Goal: Register for event/course

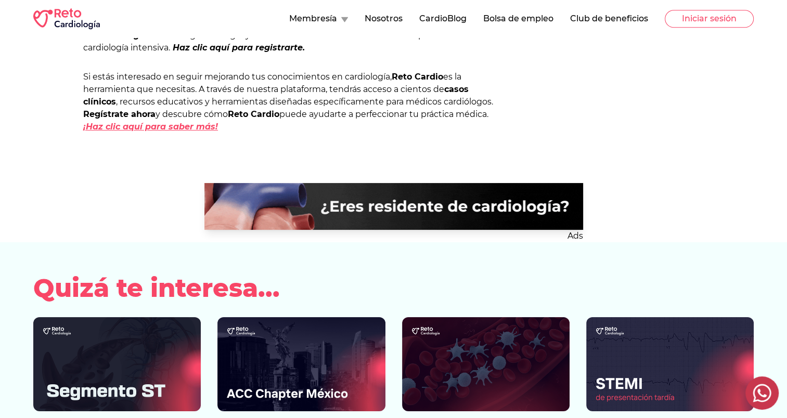
scroll to position [928, 0]
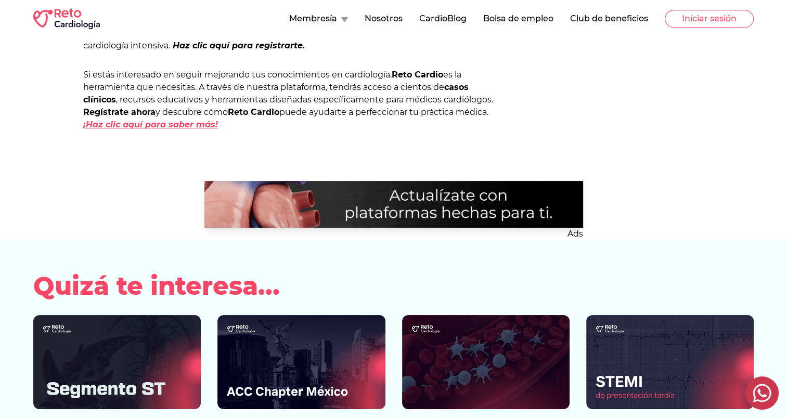
click at [200, 124] on em "¡Haz clic aquí para saber más!" at bounding box center [150, 125] width 135 height 10
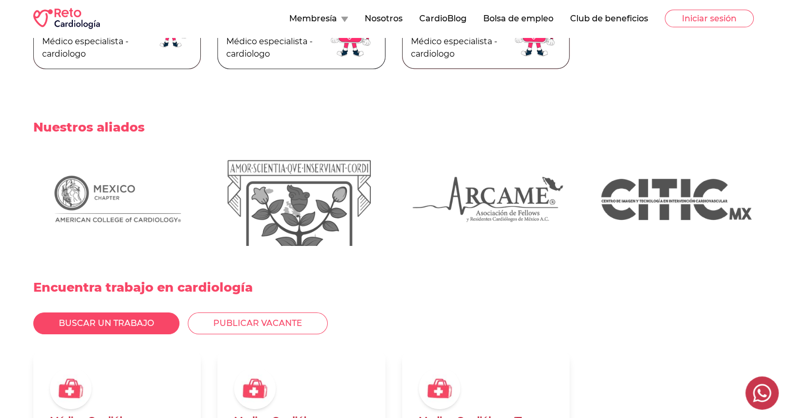
scroll to position [2253, 0]
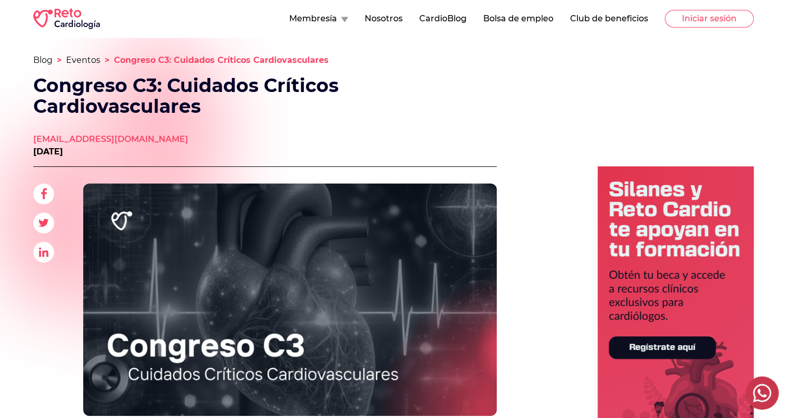
click at [214, 62] on span "Congreso C3: Cuidados Críticos Cardiovasculares" at bounding box center [221, 60] width 215 height 10
